Goal: Communication & Community: Answer question/provide support

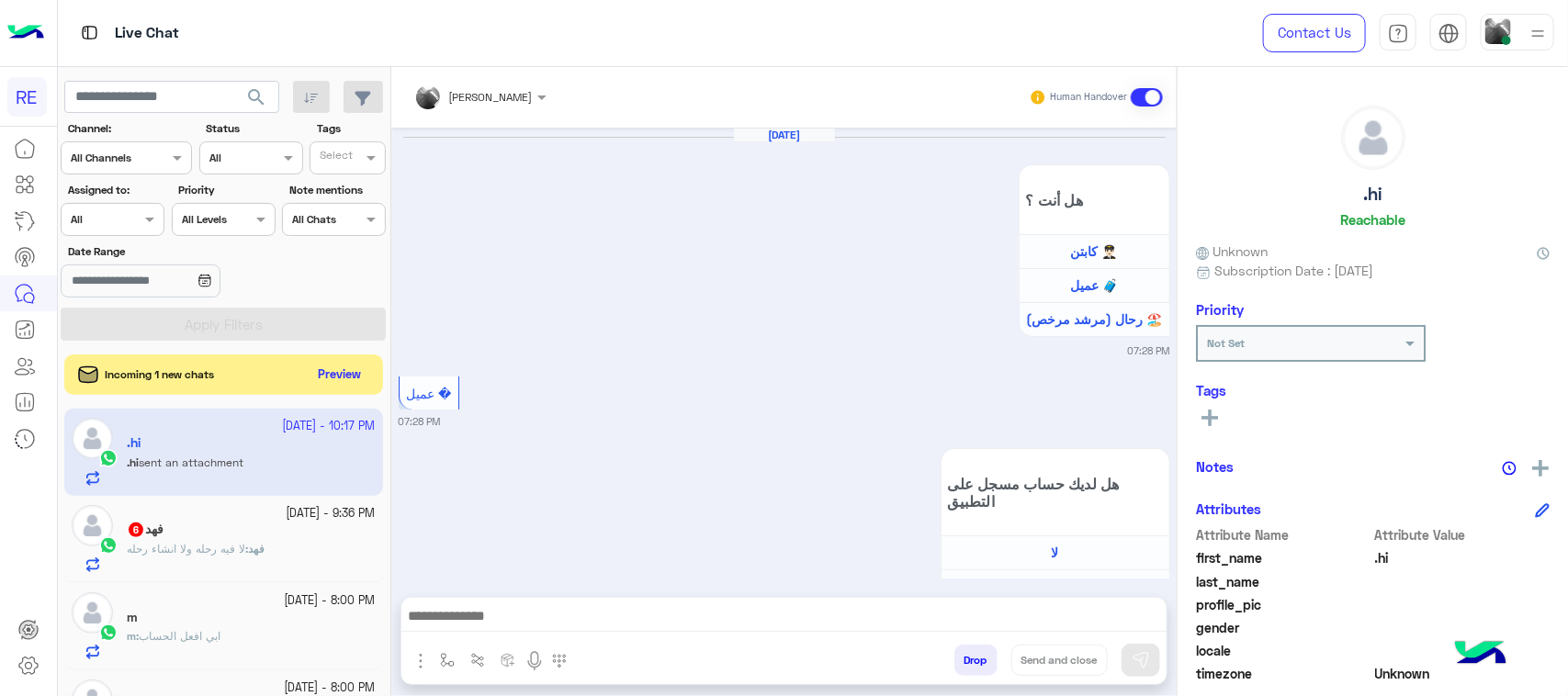
scroll to position [1866, 0]
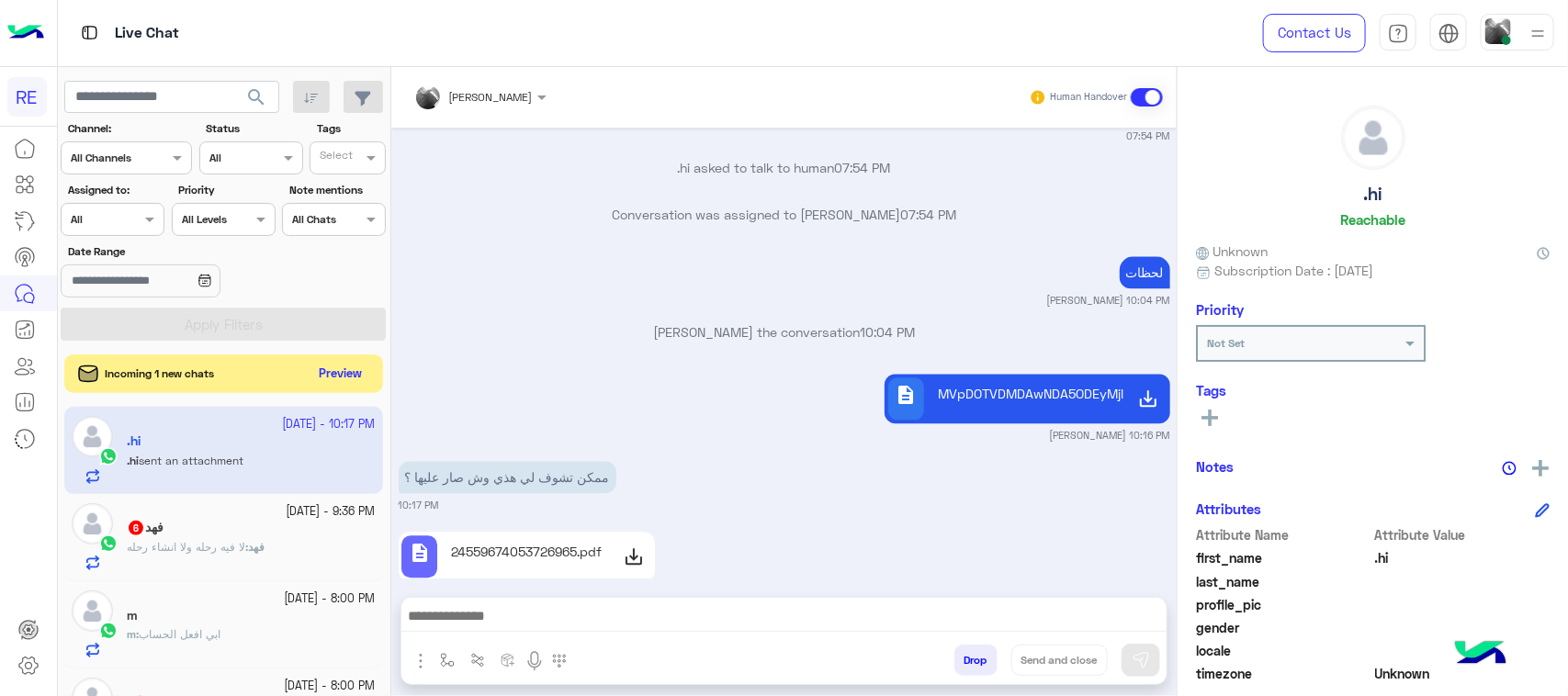
click at [319, 377] on button "Preview" at bounding box center [341, 374] width 57 height 25
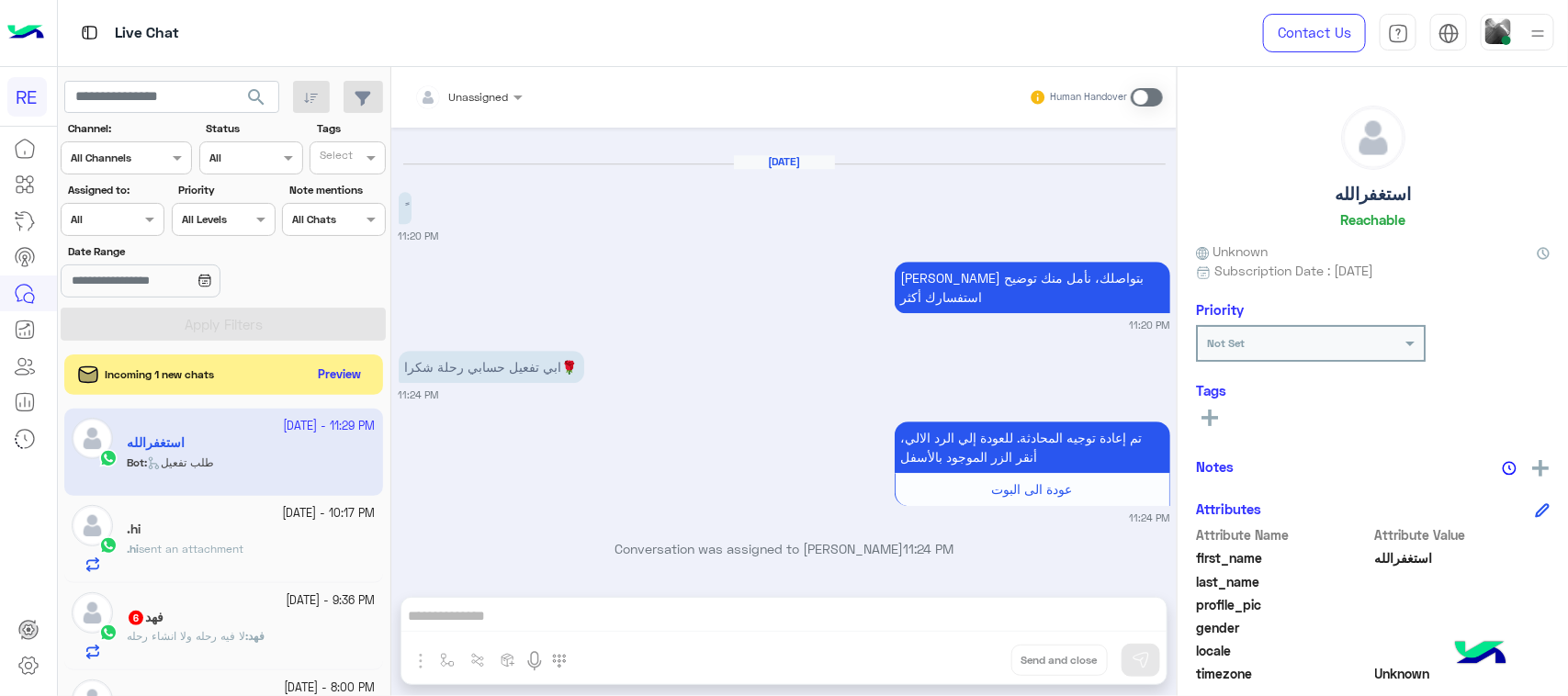
scroll to position [5415, 0]
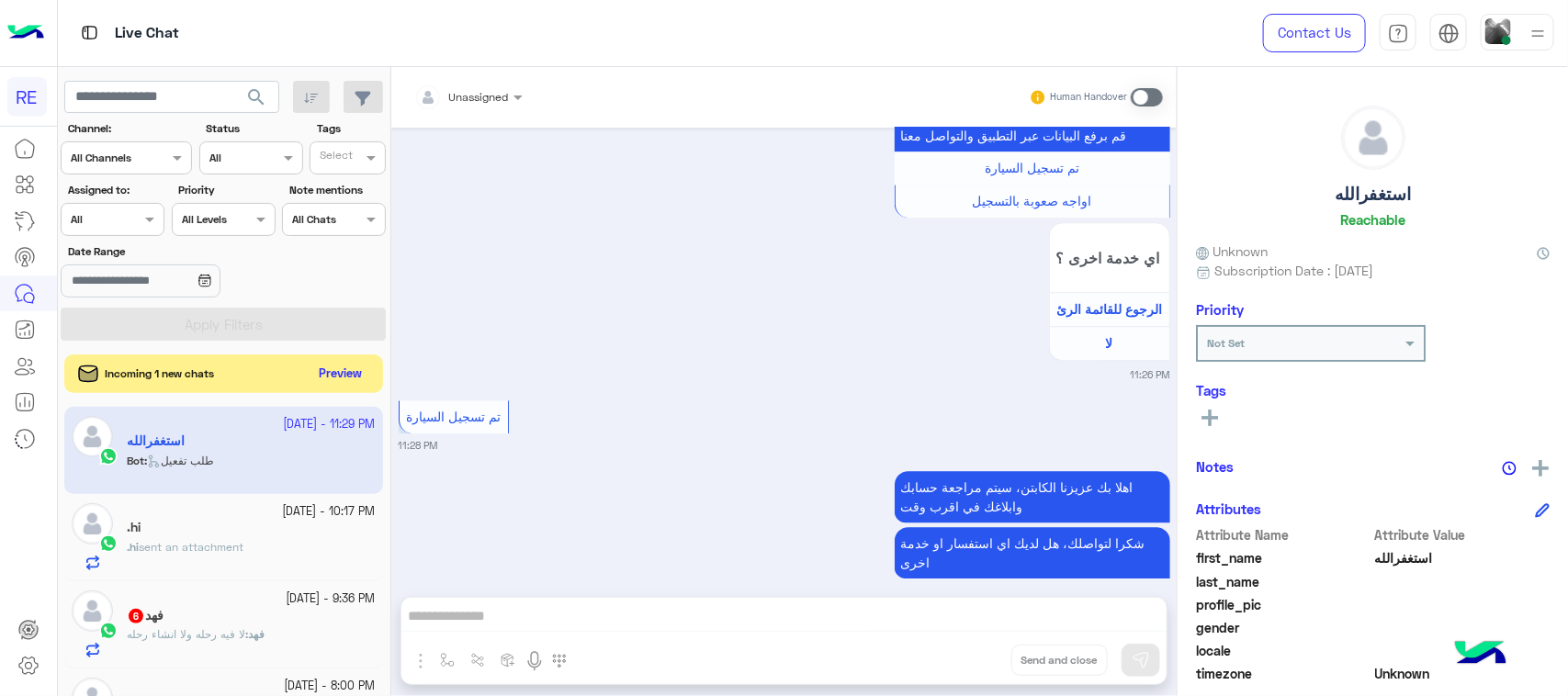
click at [344, 372] on button "Preview" at bounding box center [341, 374] width 57 height 25
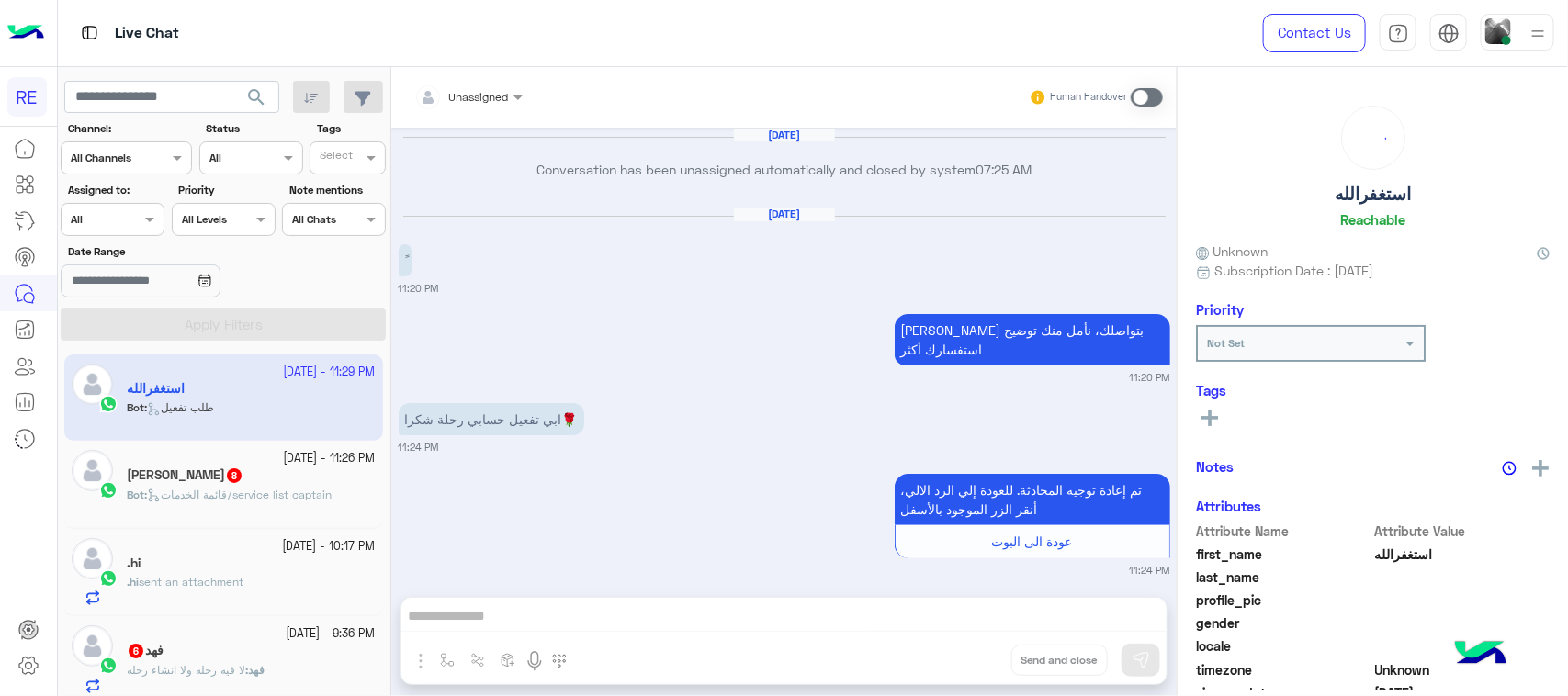
scroll to position [3139, 0]
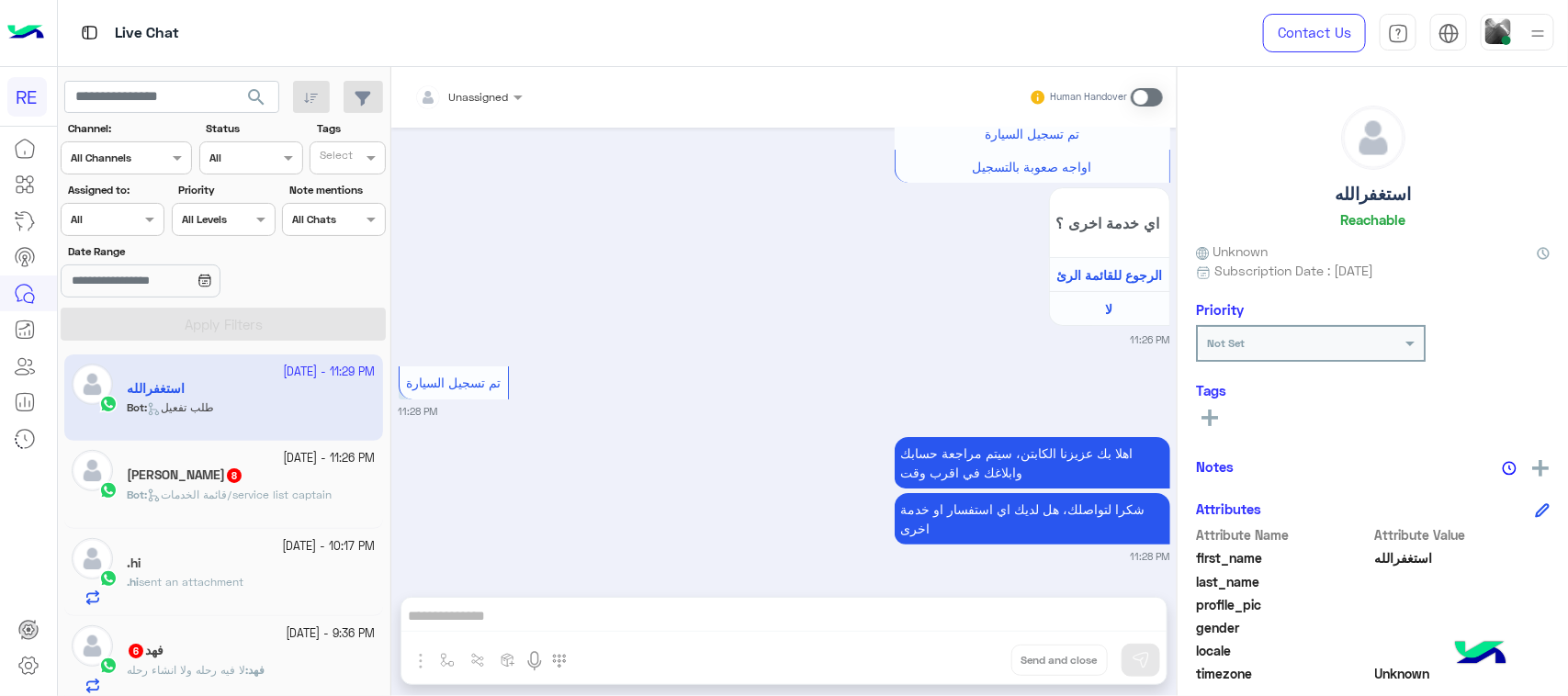
click at [284, 459] on small "[DATE] - 11:26 PM" at bounding box center [330, 458] width 92 height 17
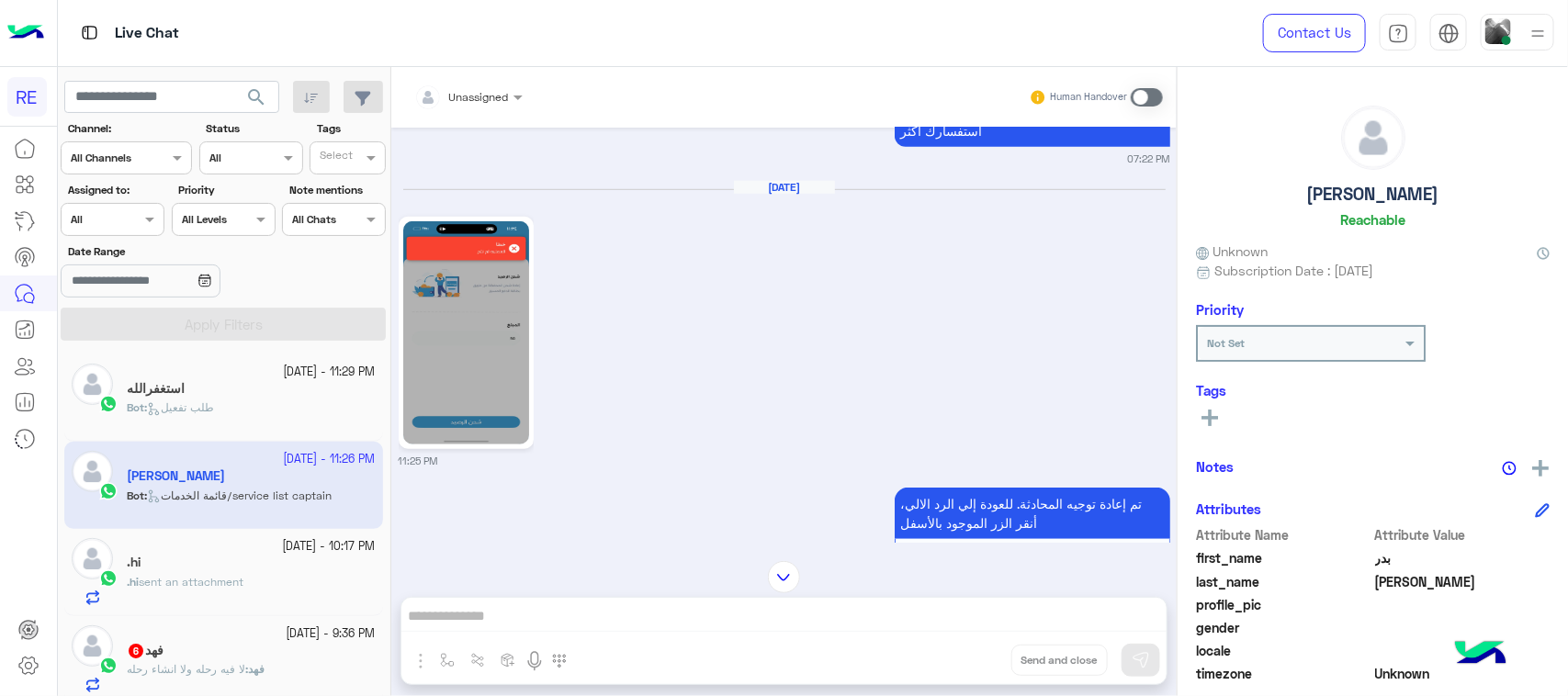
scroll to position [467, 0]
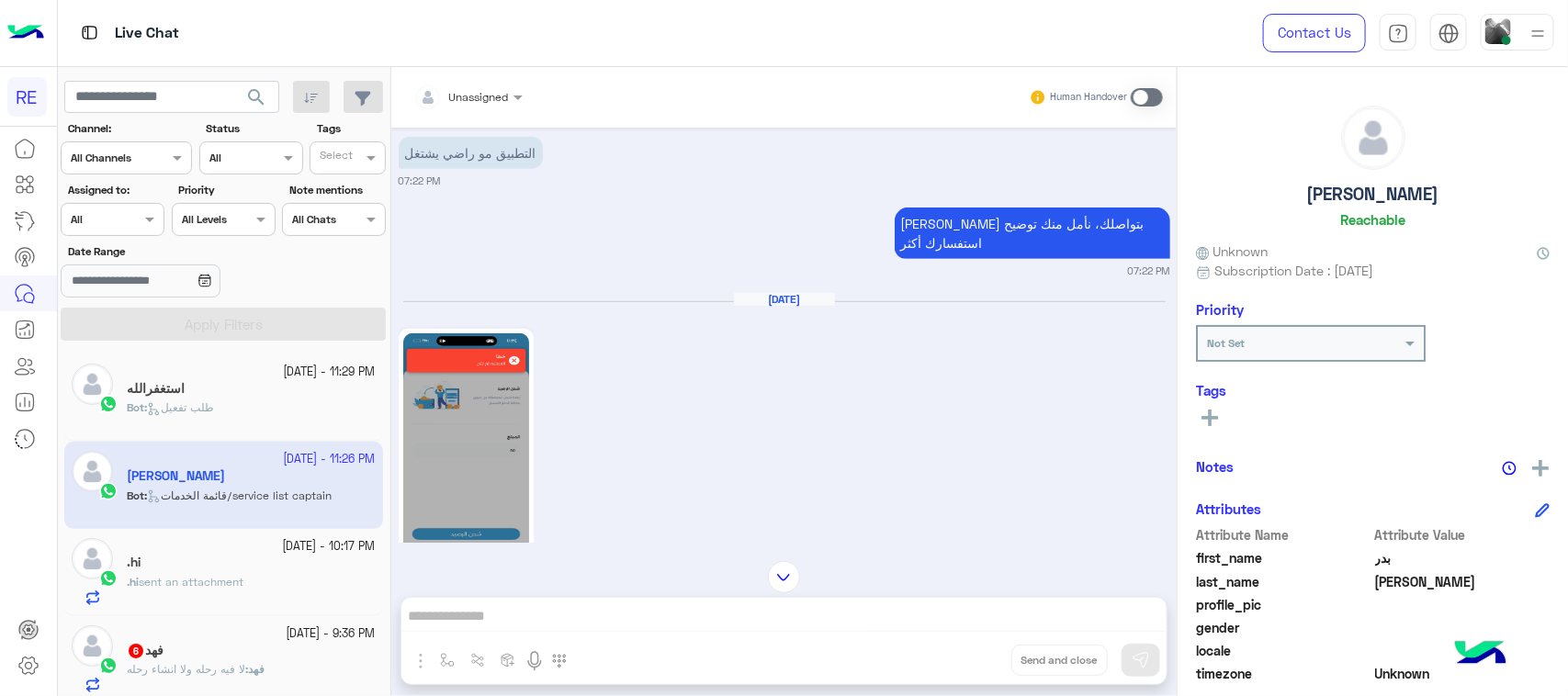
click at [488, 333] on img at bounding box center [466, 445] width 126 height 223
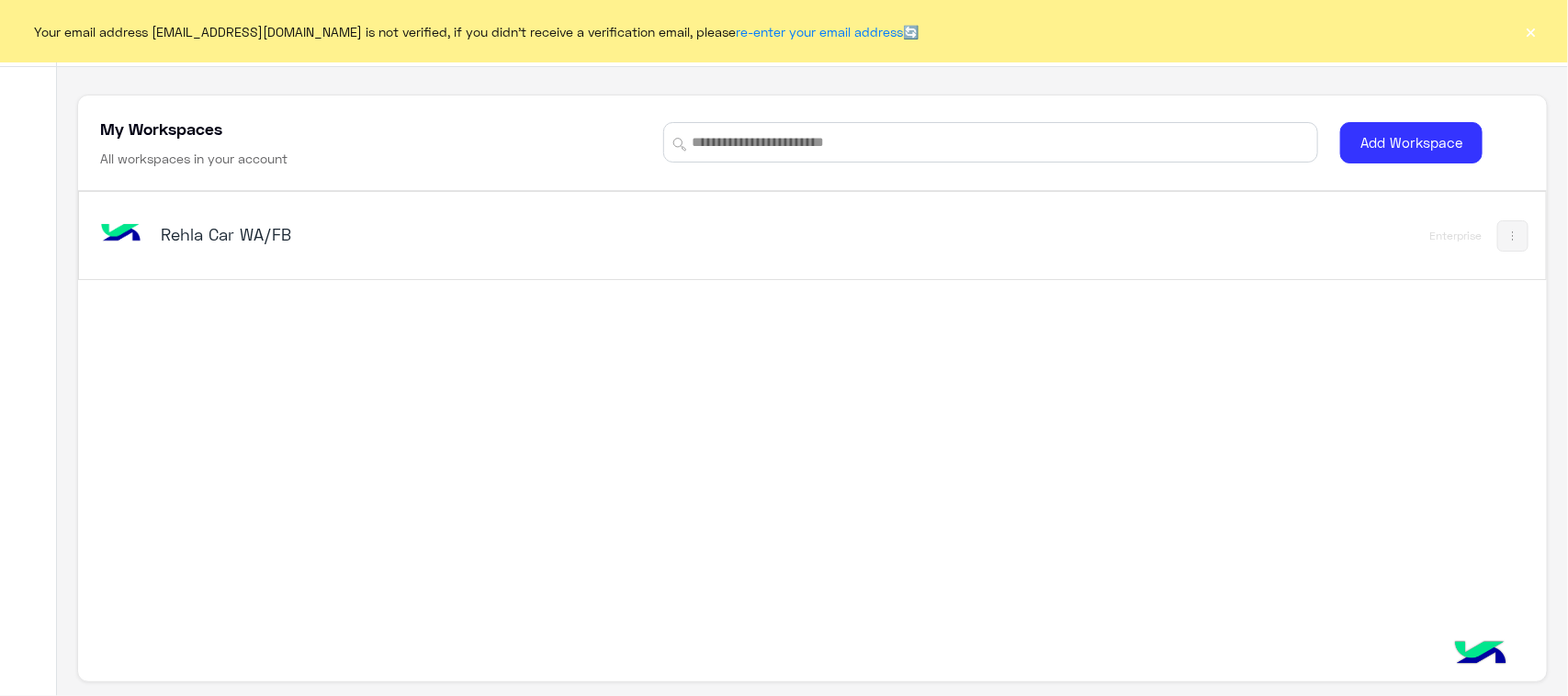
click at [476, 335] on div "Rehla Car WA/FB Enterprise" at bounding box center [812, 418] width 1468 height 455
click at [273, 227] on h5 "Rehla Car WA/FB" at bounding box center [419, 234] width 516 height 22
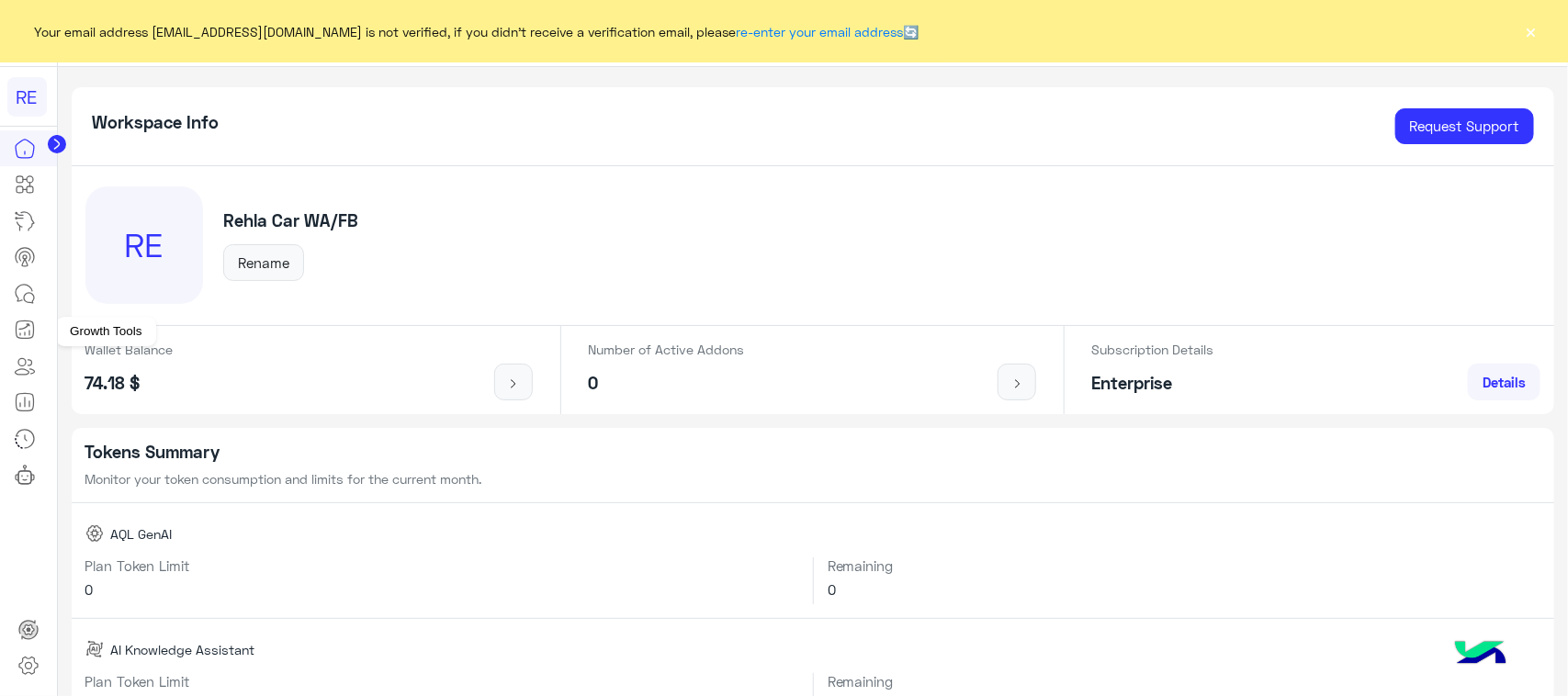
click at [12, 312] on link at bounding box center [25, 330] width 50 height 37
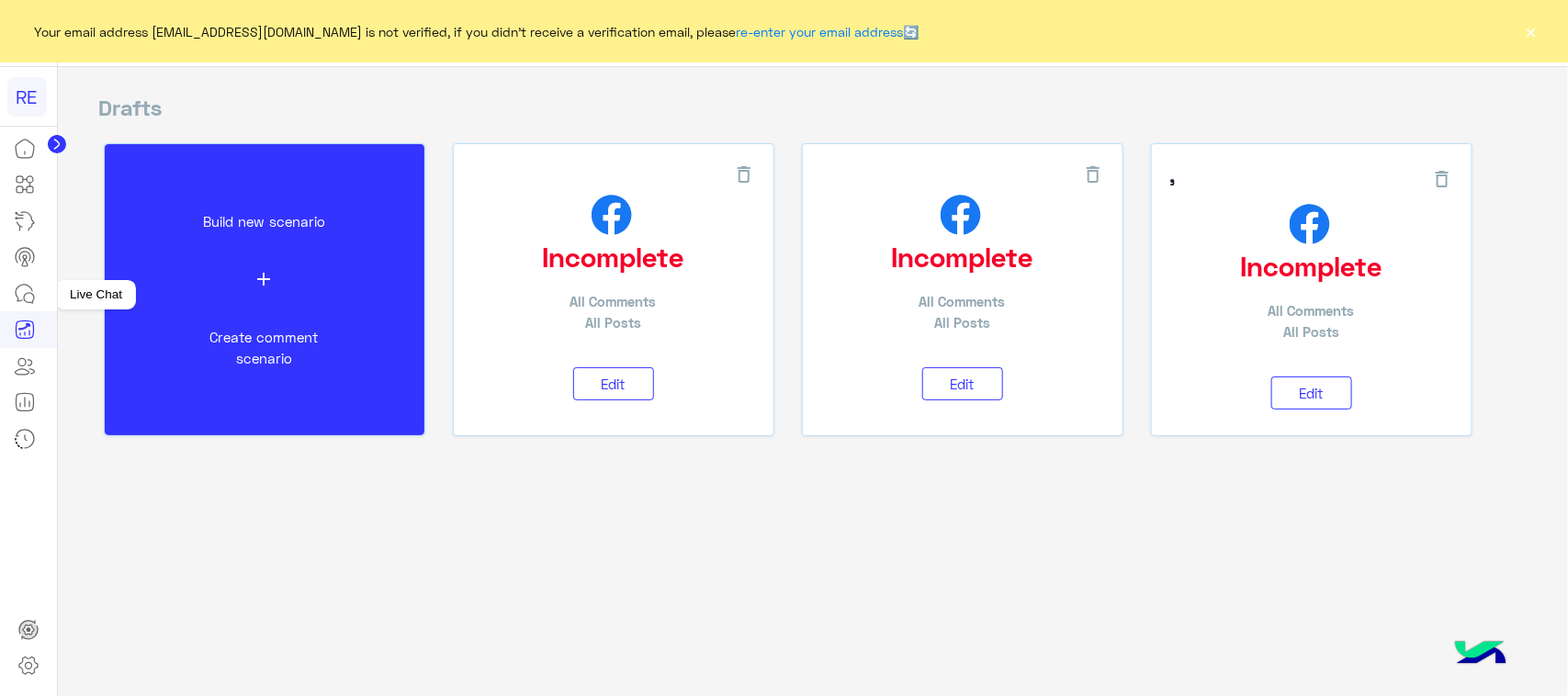
click at [25, 286] on icon at bounding box center [25, 294] width 22 height 22
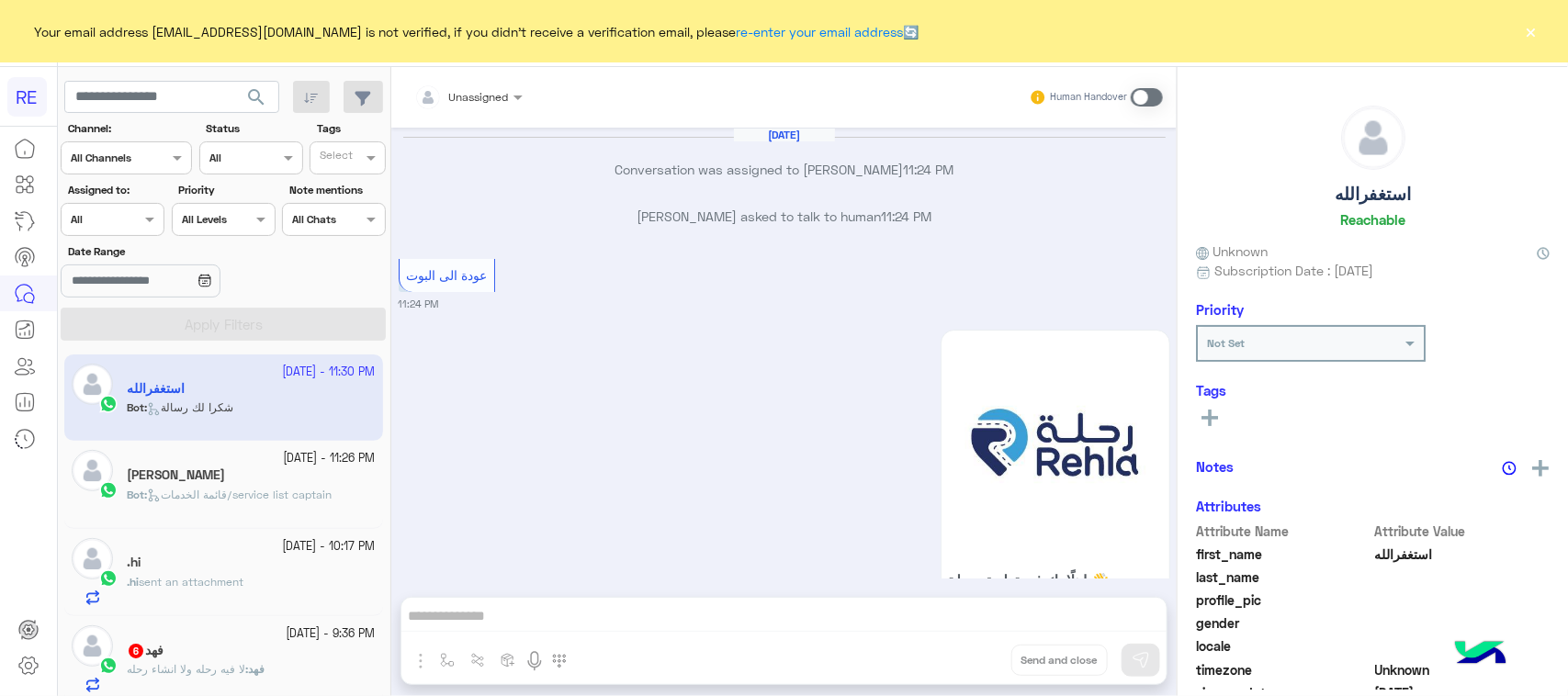
scroll to position [3335, 0]
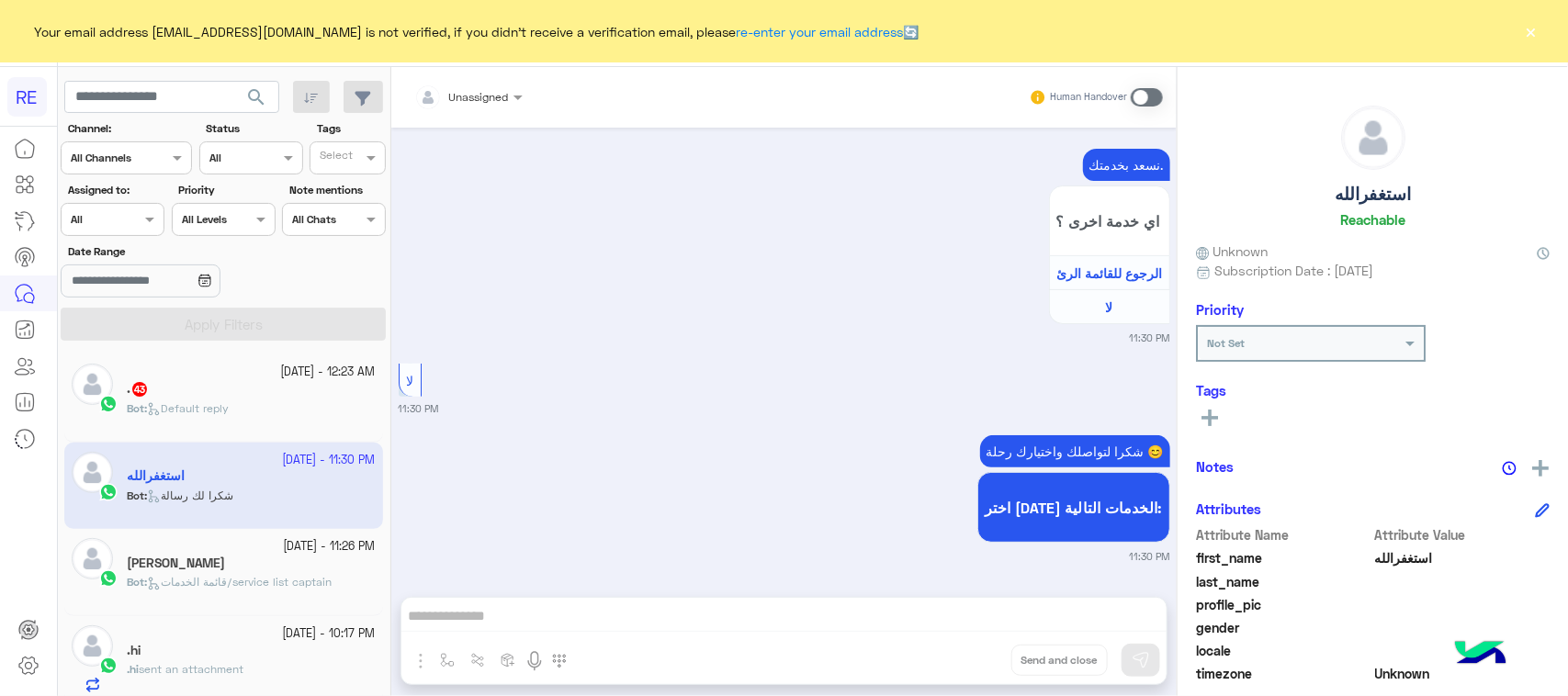
click at [276, 414] on div "Bot : Default reply" at bounding box center [251, 416] width 249 height 32
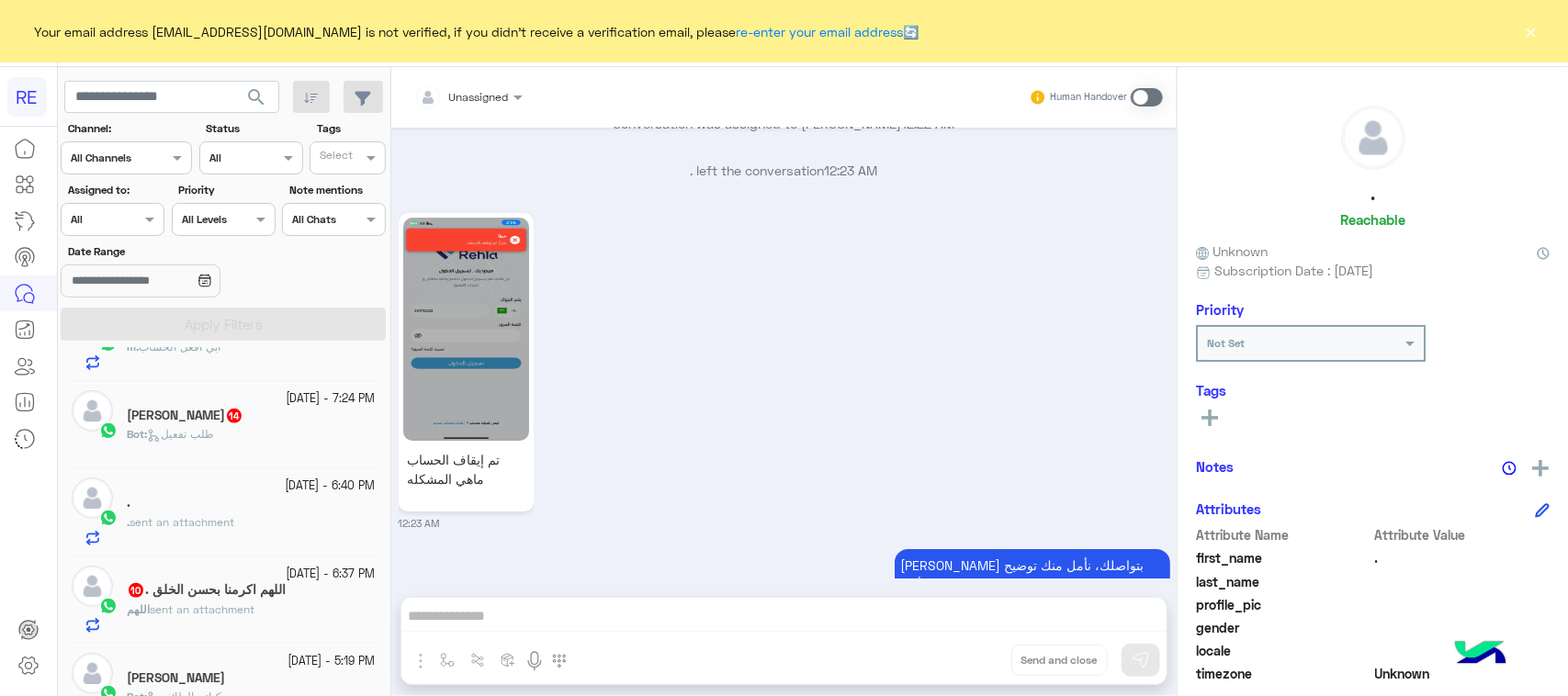
scroll to position [459, 0]
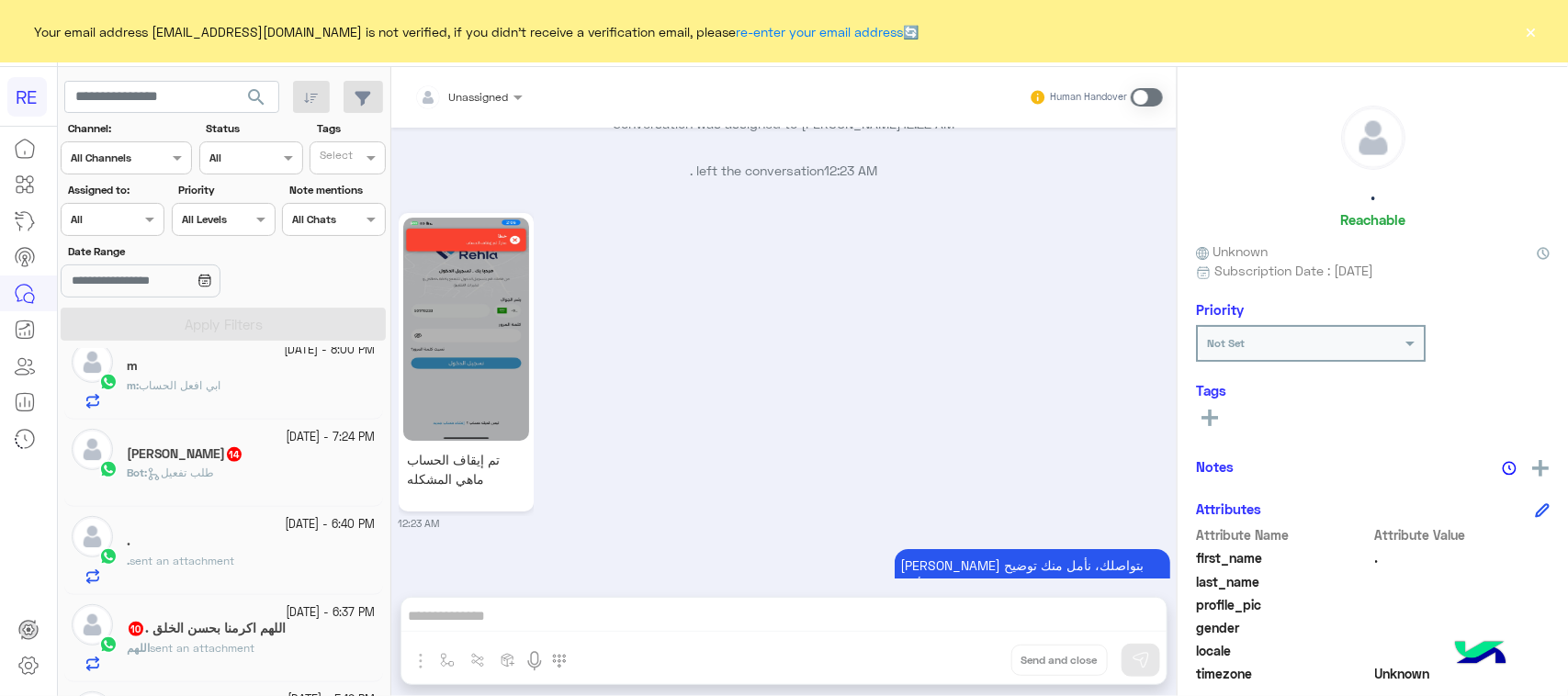
click at [267, 492] on div "Bot : طلب تفعيل" at bounding box center [251, 481] width 249 height 32
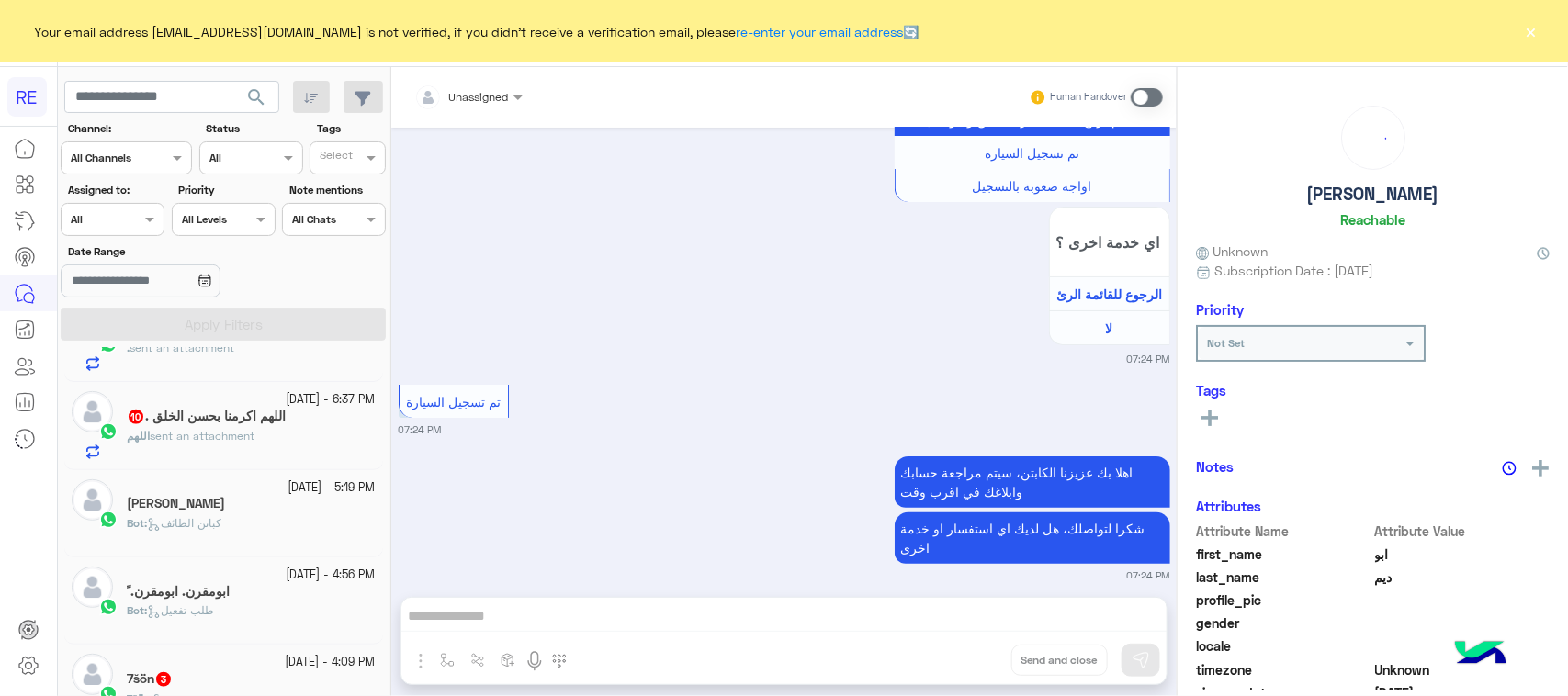
scroll to position [690, 0]
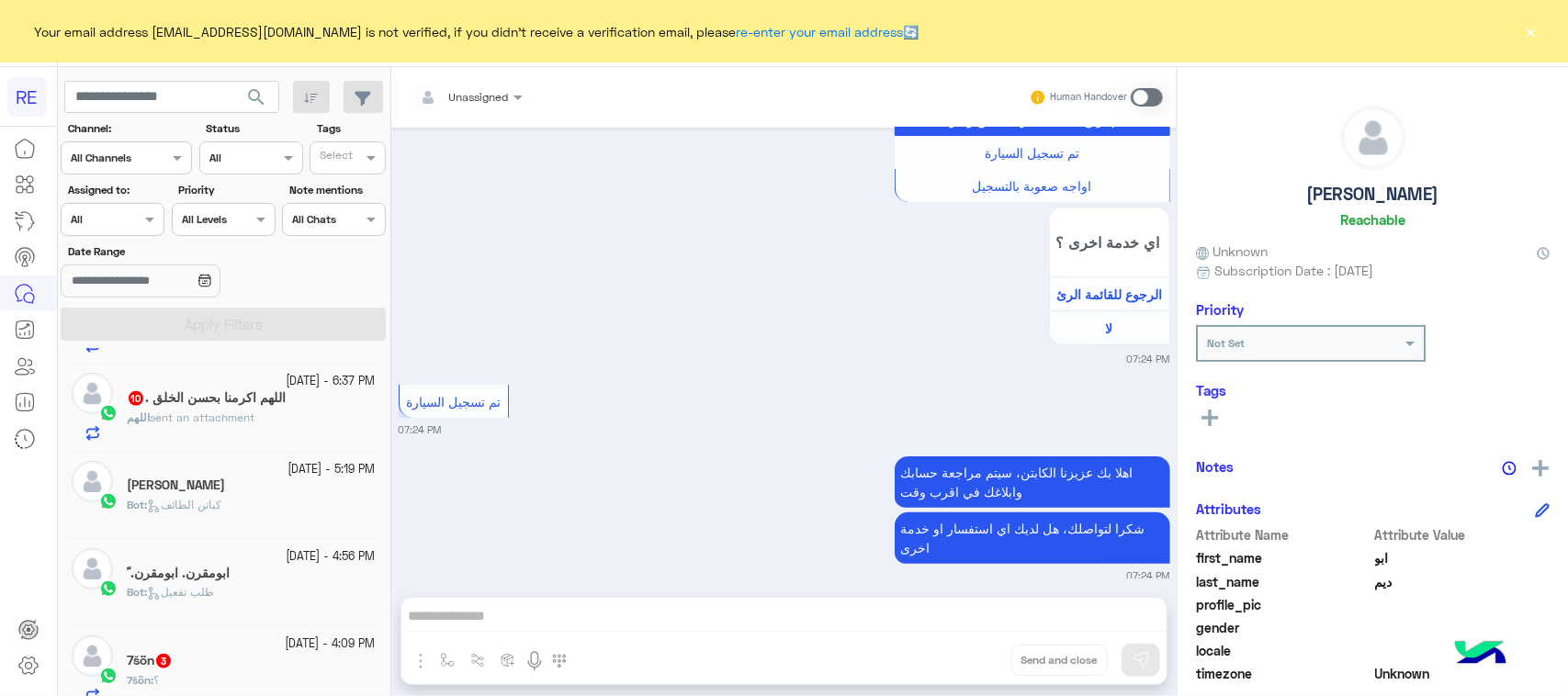
click at [252, 638] on div "[DATE] - 4:09 PM 7šön 3 7šön : ؟" at bounding box center [224, 669] width 319 height 87
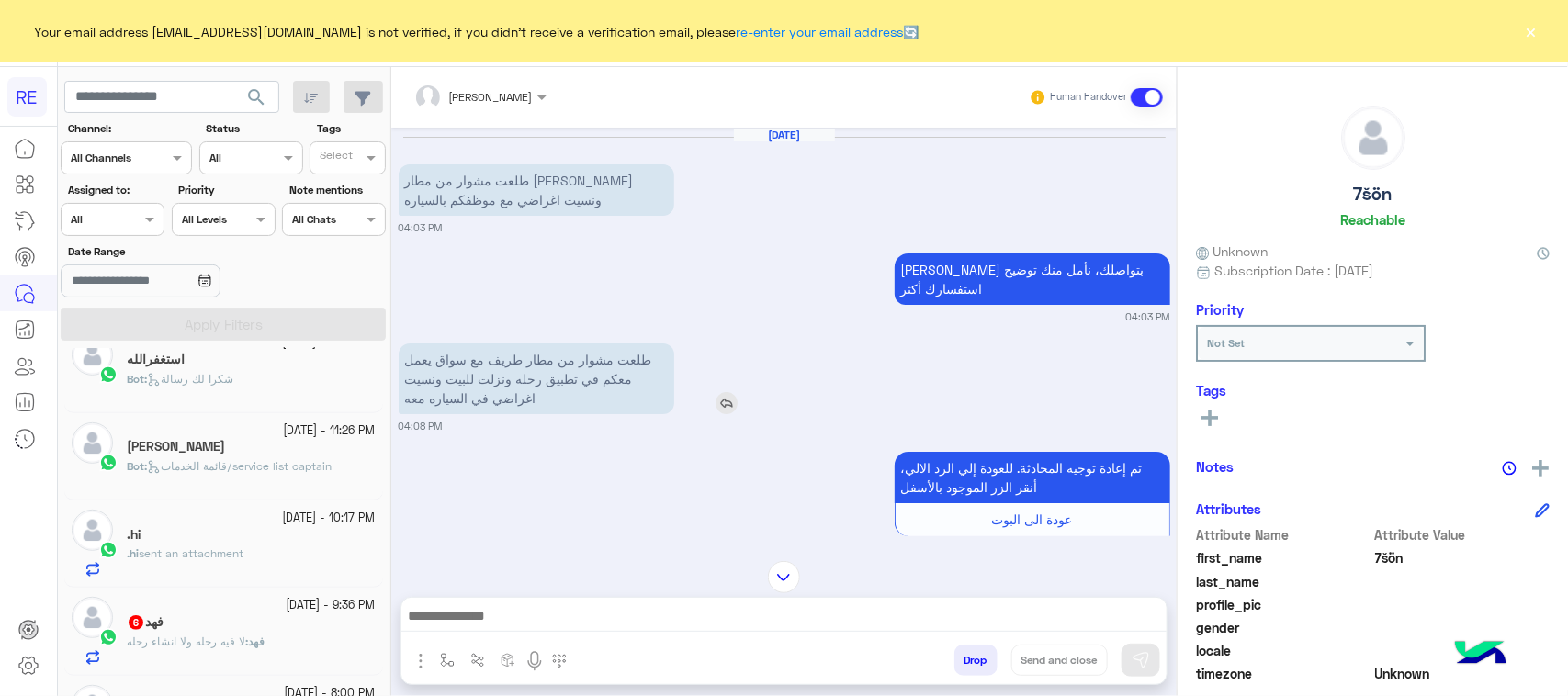
click at [539, 372] on p "طلعت مشوار من مطار طريف مع سواق يعمل معكم في تطبيق رحله ونزلت للبيت ونسيت اغراض…" at bounding box center [536, 378] width 275 height 71
click at [533, 419] on small "04:08 PM" at bounding box center [784, 426] width 772 height 15
click at [533, 374] on p "طلعت مشوار من مطار طريف مع سواق يعمل معكم في تطبيق رحله ونزلت للبيت ونسيت اغراض…" at bounding box center [536, 378] width 275 height 71
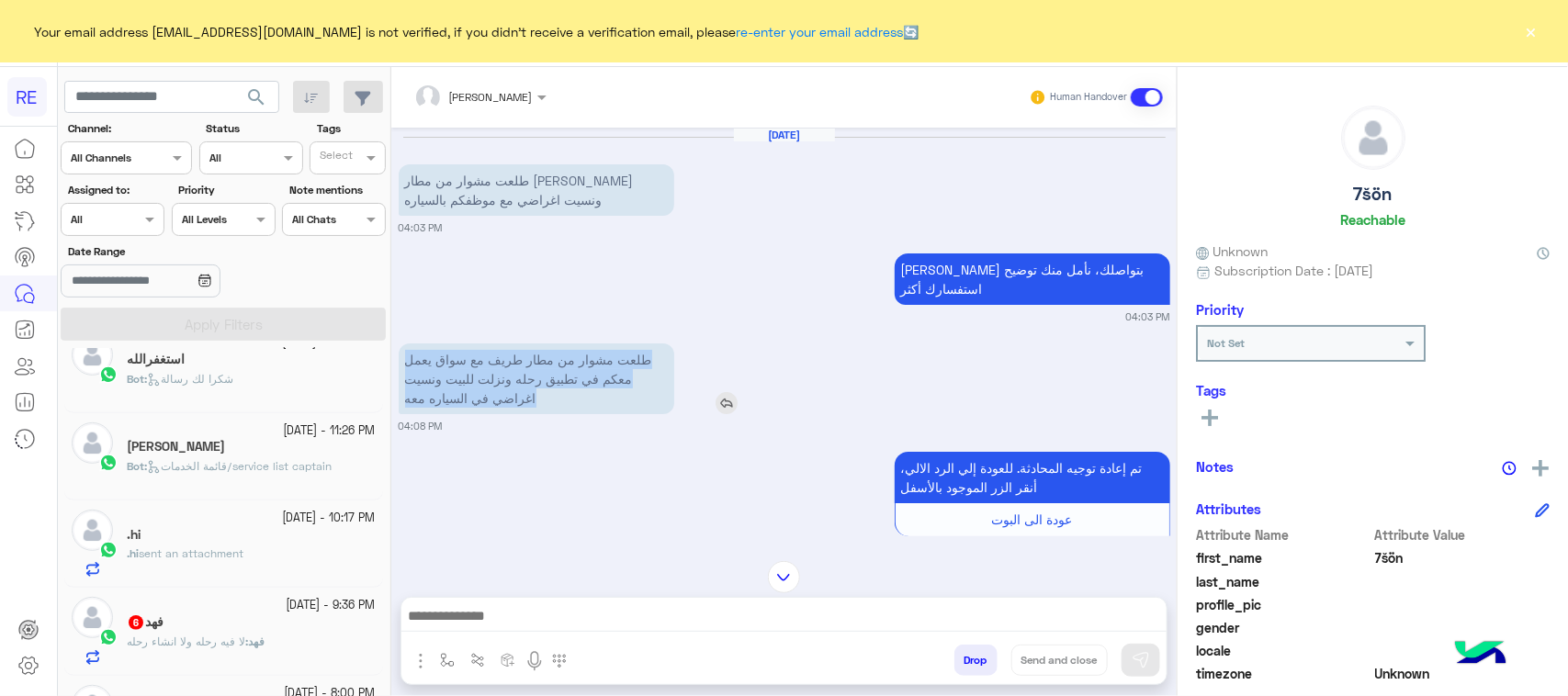
click at [533, 374] on p "طلعت مشوار من مطار طريف مع سواق يعمل معكم في تطبيق رحله ونزلت للبيت ونسيت اغراض…" at bounding box center [536, 378] width 275 height 71
click at [530, 370] on p "طلعت مشوار من مطار طريف مع سواق يعمل معكم في تطبيق رحله ونزلت للبيت ونسيت اغراض…" at bounding box center [536, 378] width 275 height 71
click at [522, 347] on p "طلعت مشوار من مطار طريف مع سواق يعمل معكم في تطبيق رحله ونزلت للبيت ونسيت اغراض…" at bounding box center [536, 378] width 275 height 71
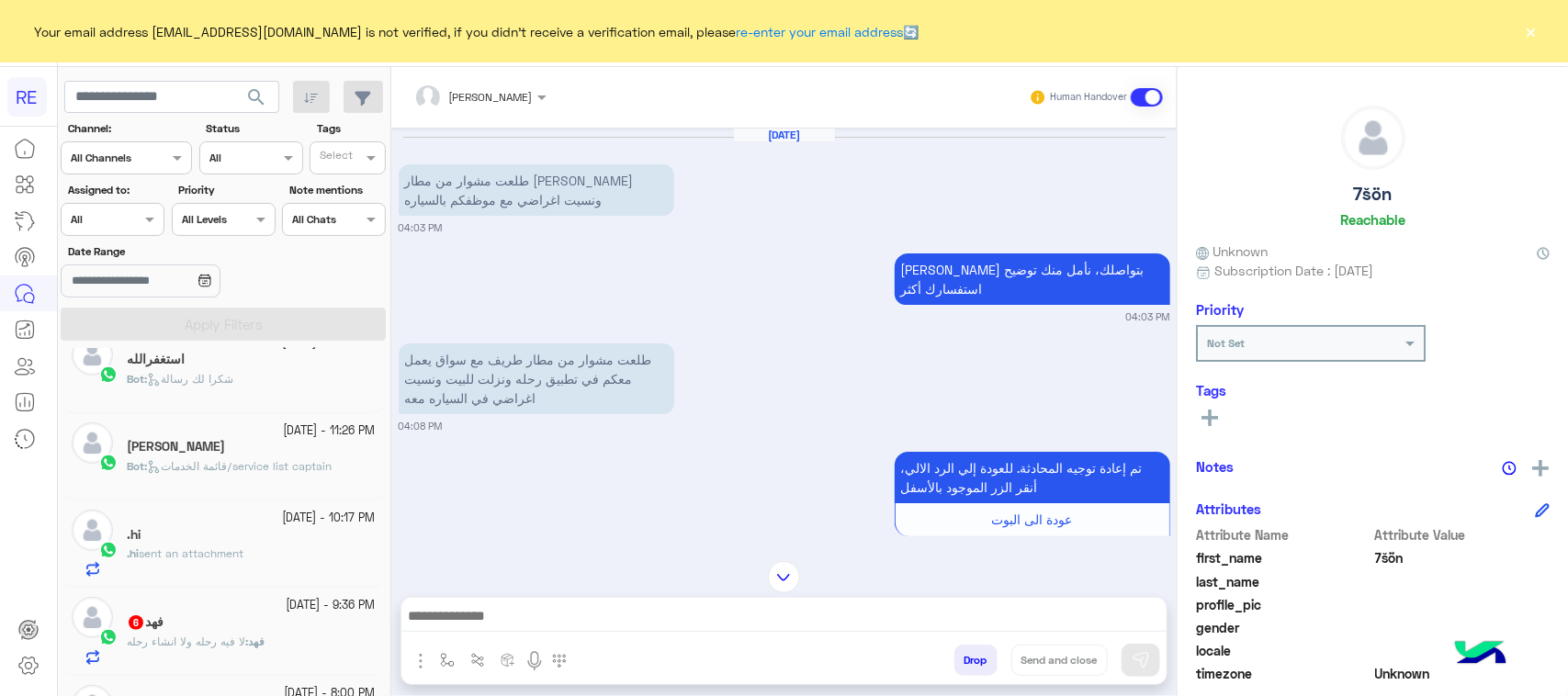
scroll to position [189, 0]
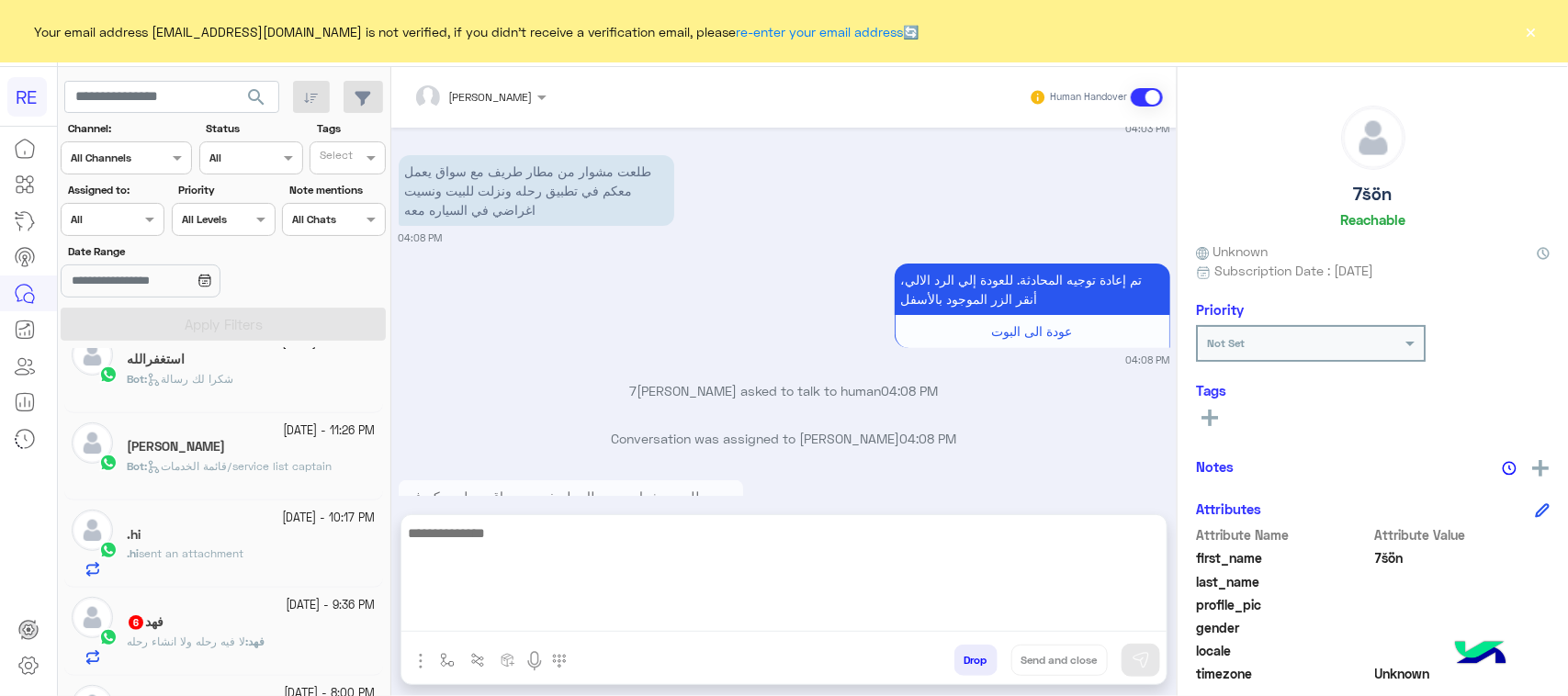
click at [586, 625] on textarea at bounding box center [784, 577] width 765 height 110
type textarea "**********"
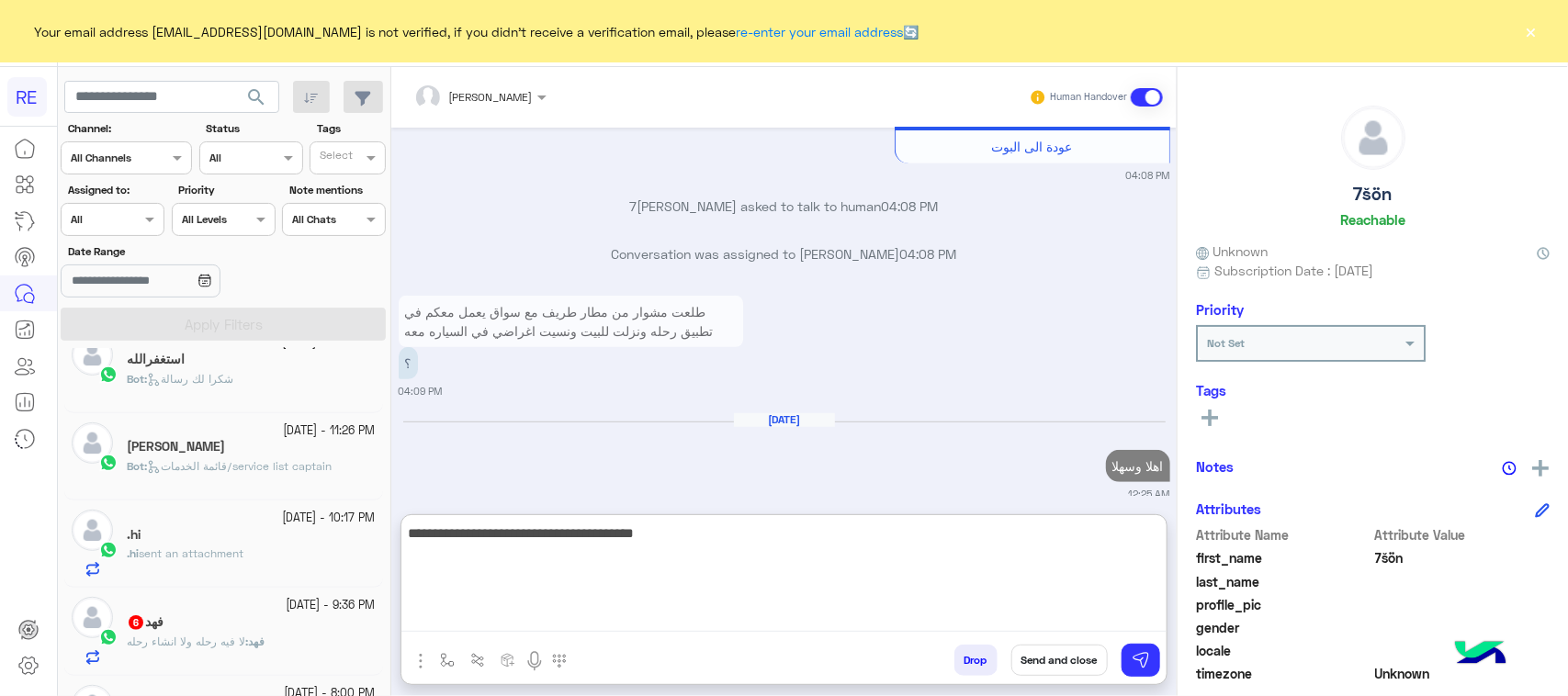
scroll to position [421, 0]
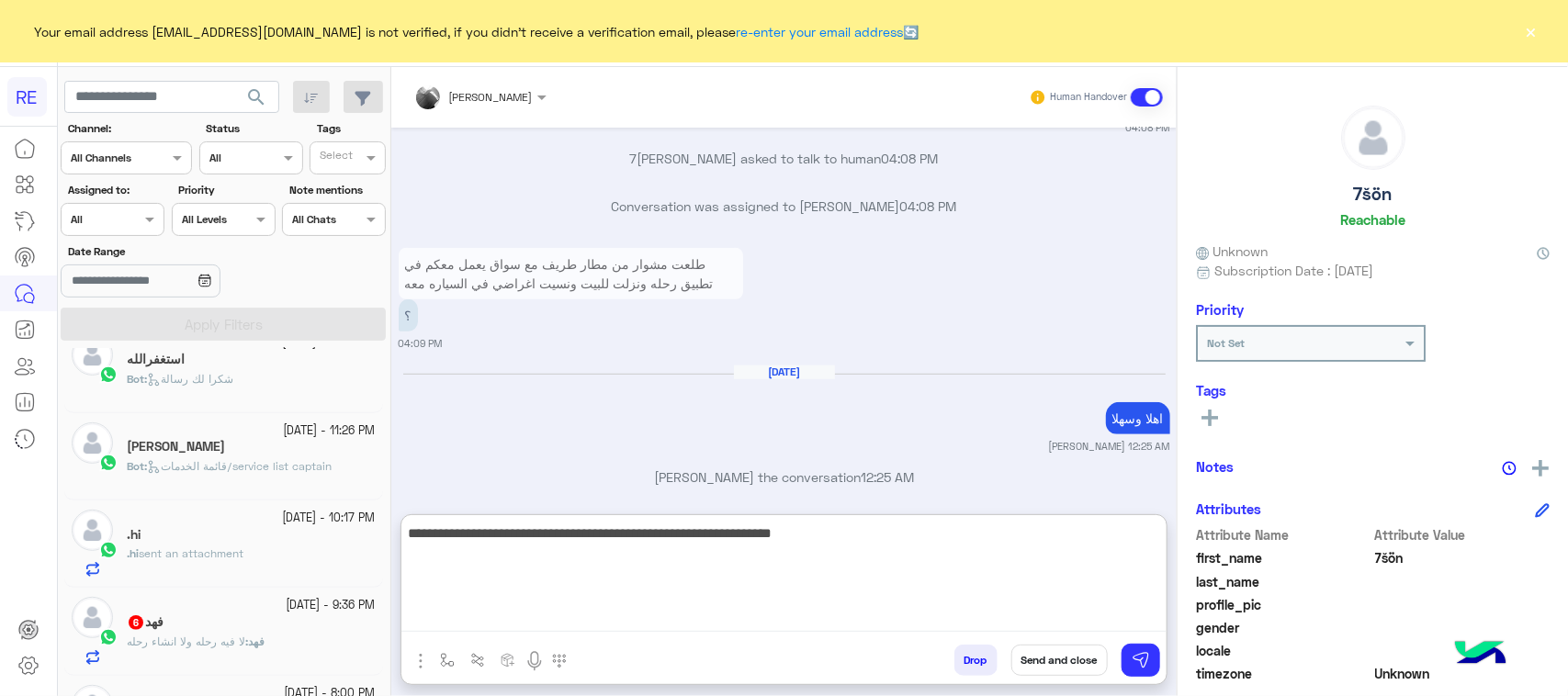
type textarea "**********"
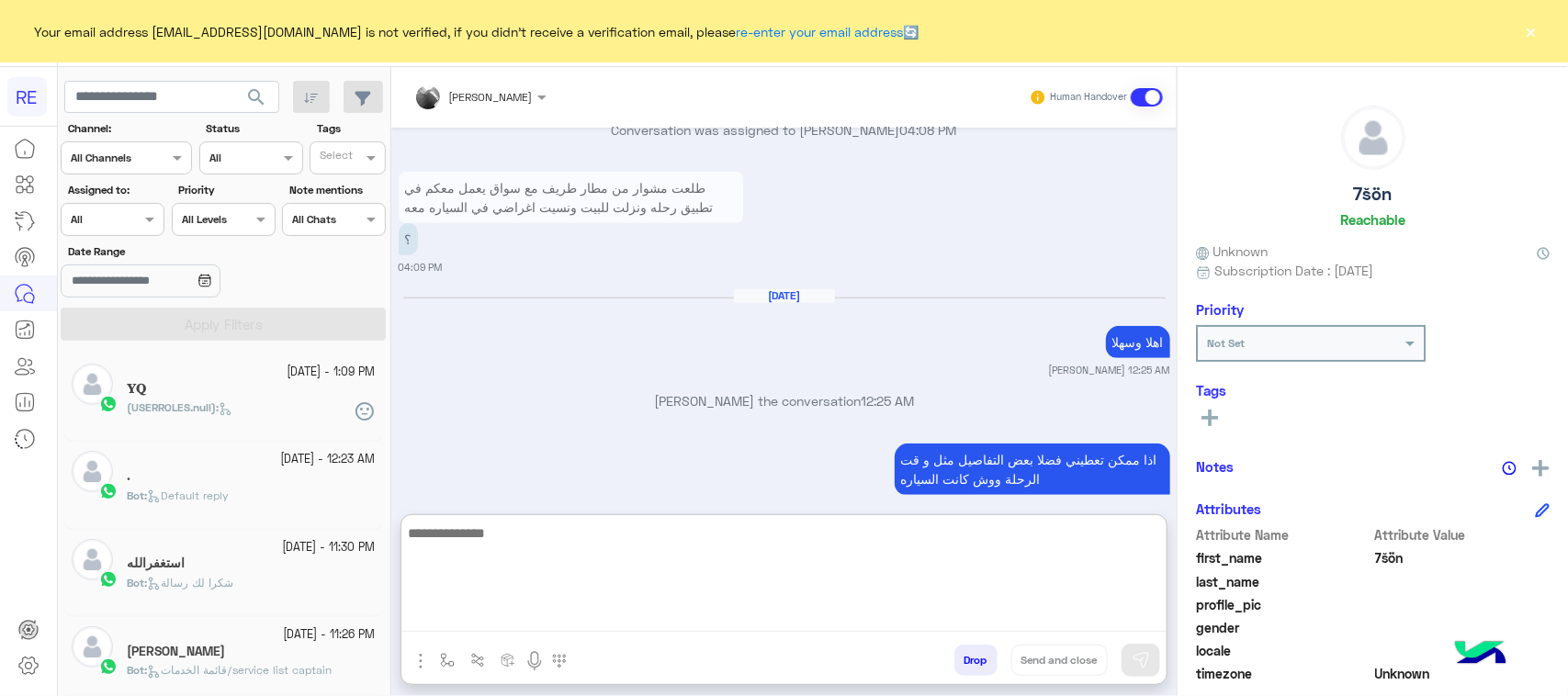
scroll to position [510, 0]
